Goal: Task Accomplishment & Management: Manage account settings

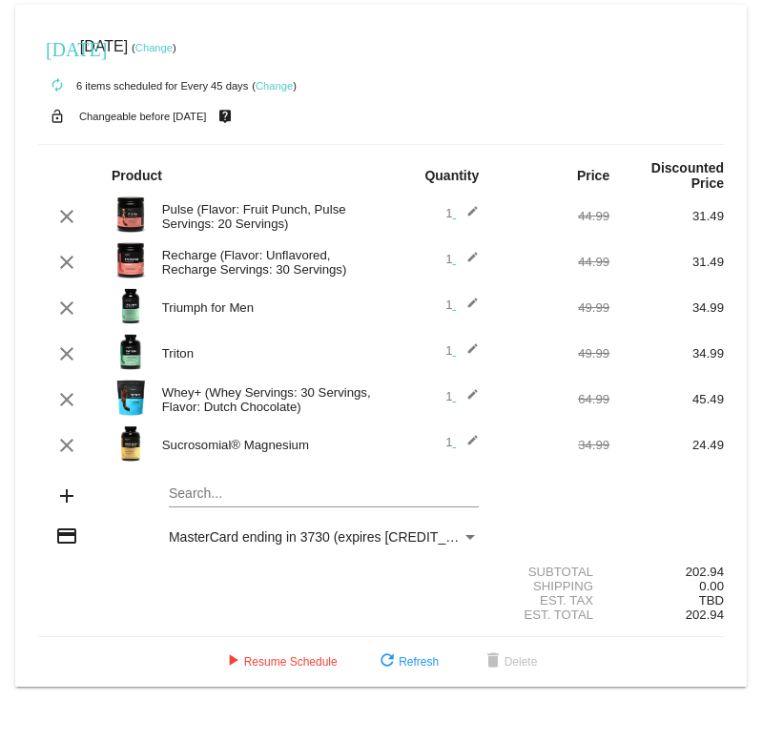
click at [173, 48] on link "Change" at bounding box center [153, 47] width 37 height 11
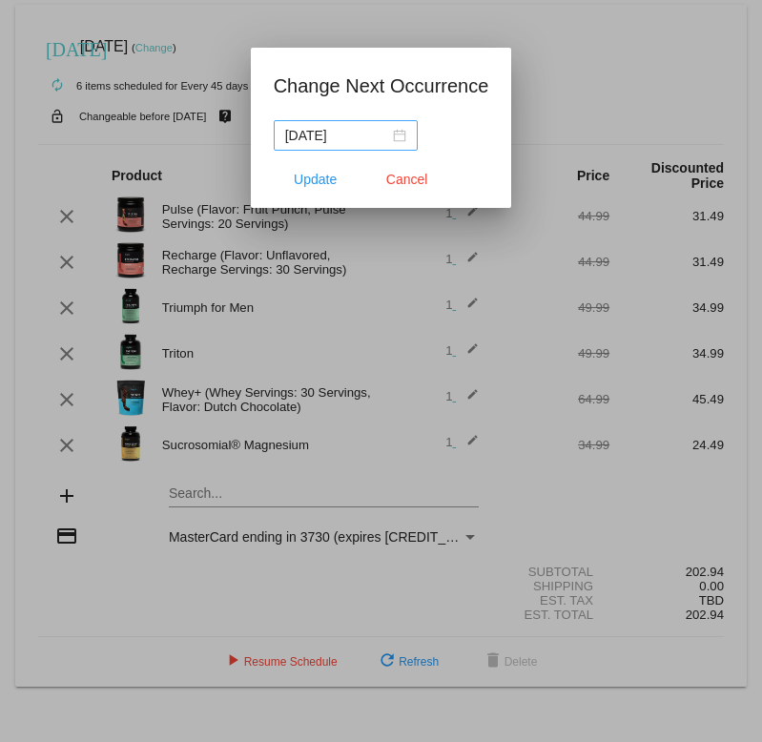
click at [406, 136] on div "[DATE]" at bounding box center [345, 135] width 121 height 21
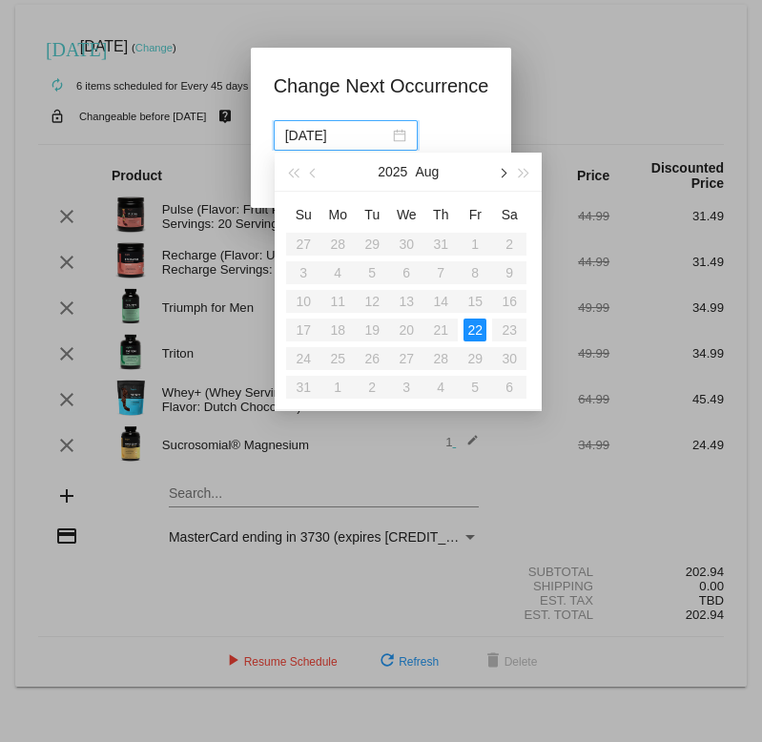
click at [499, 173] on span "button" at bounding box center [503, 173] width 10 height 10
click at [479, 325] on div "26" at bounding box center [474, 329] width 23 height 23
type input "[DATE]"
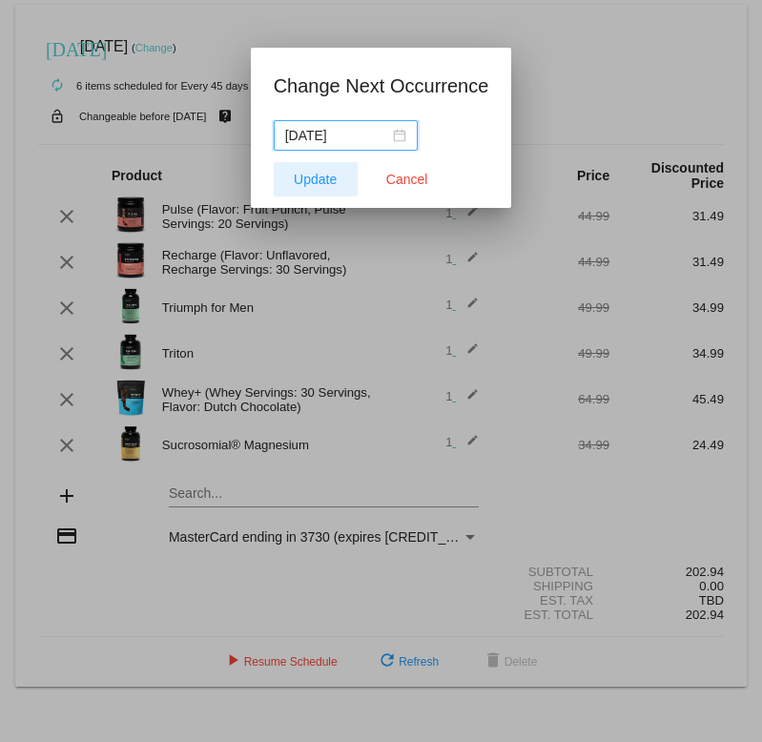
click at [308, 181] on span "Update" at bounding box center [315, 179] width 43 height 15
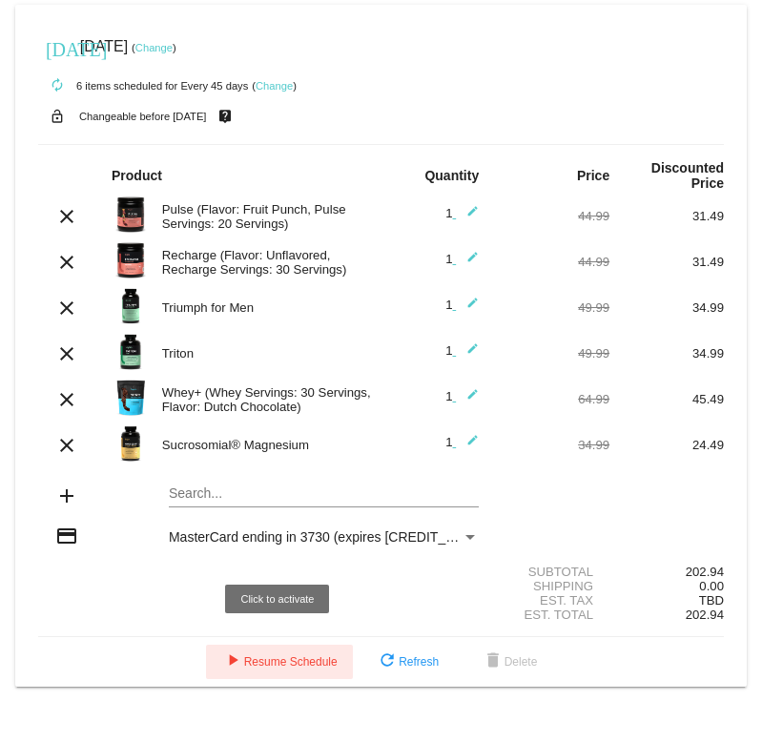
click at [287, 655] on span "play_arrow Resume Schedule" at bounding box center [279, 661] width 116 height 13
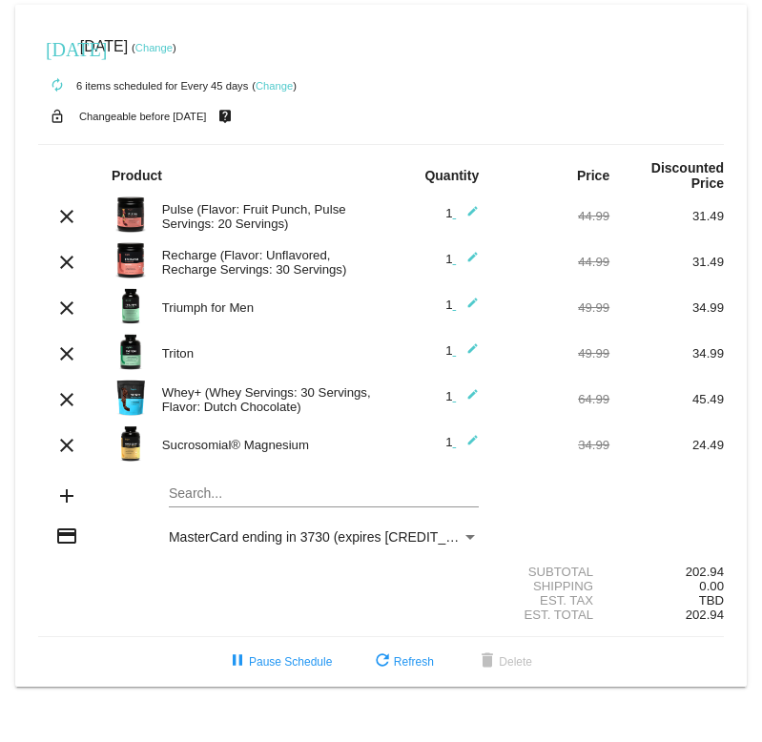
click at [173, 50] on link "Change" at bounding box center [153, 47] width 37 height 11
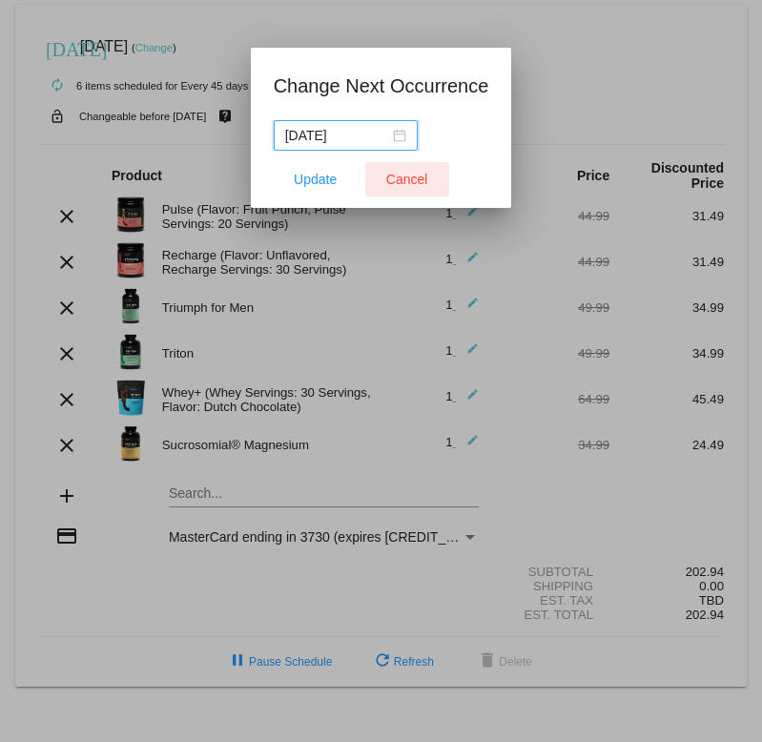
click at [424, 185] on button "Cancel" at bounding box center [407, 179] width 84 height 34
